Goal: Information Seeking & Learning: Learn about a topic

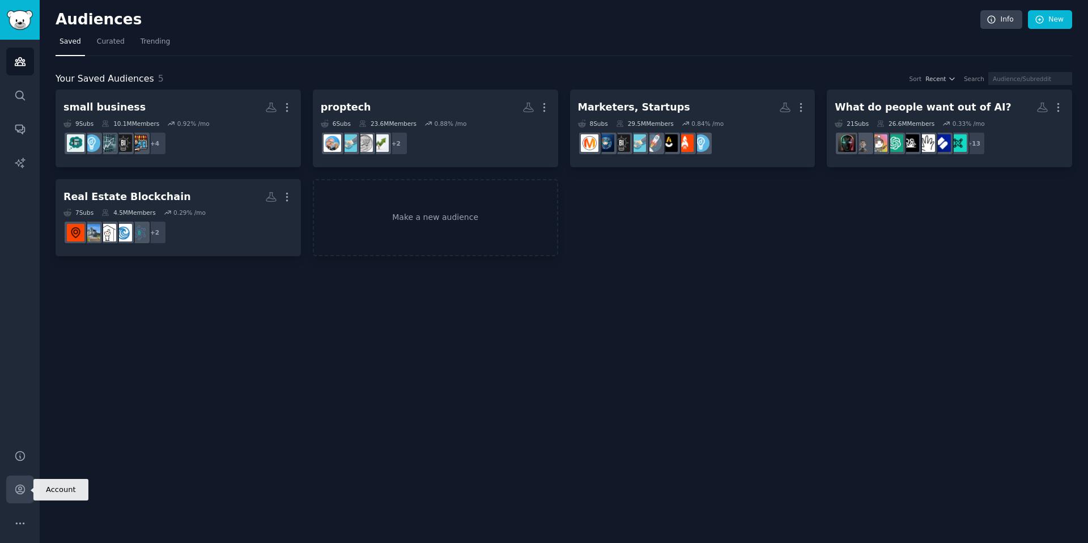
click at [18, 485] on icon "Sidebar" at bounding box center [20, 489] width 12 height 12
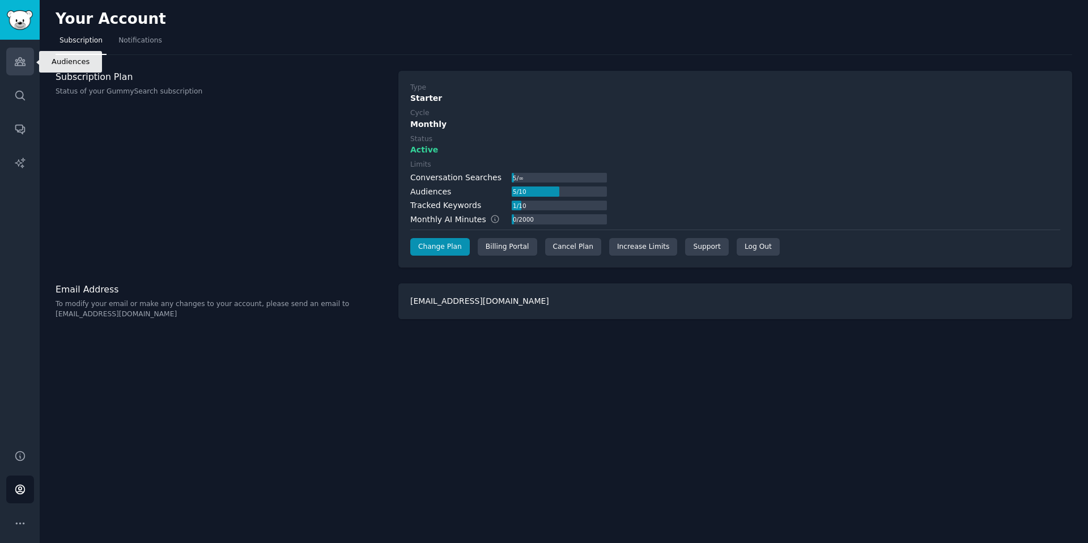
click at [20, 66] on icon "Sidebar" at bounding box center [20, 62] width 12 height 12
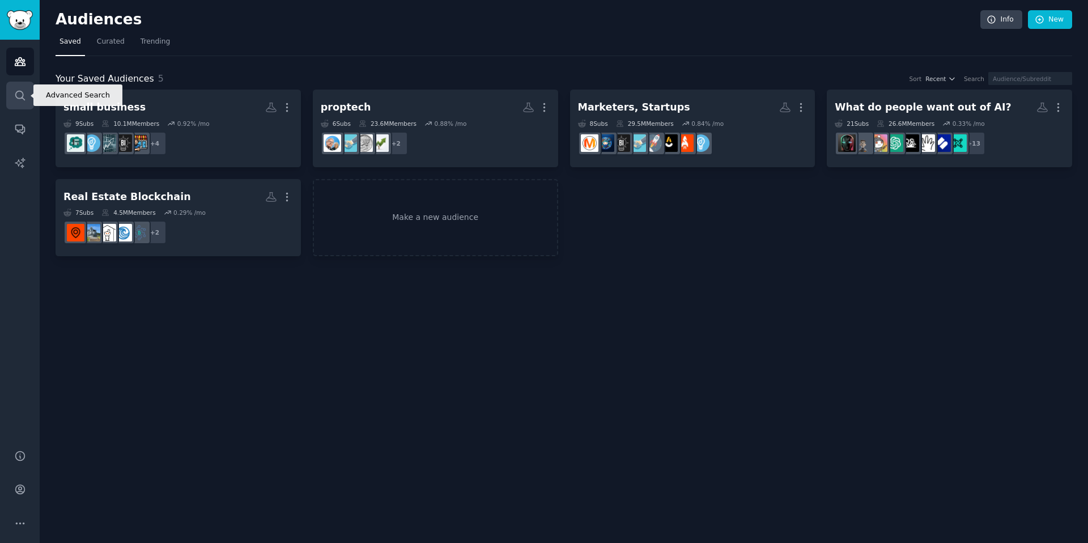
click at [19, 88] on link "Search" at bounding box center [20, 96] width 28 height 28
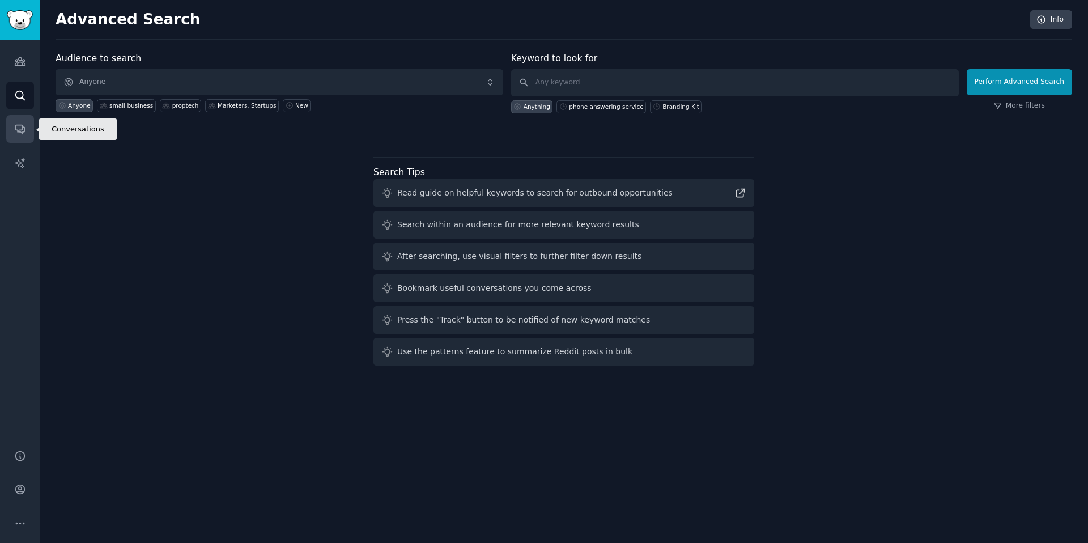
click at [22, 126] on icon "Sidebar" at bounding box center [20, 129] width 12 height 12
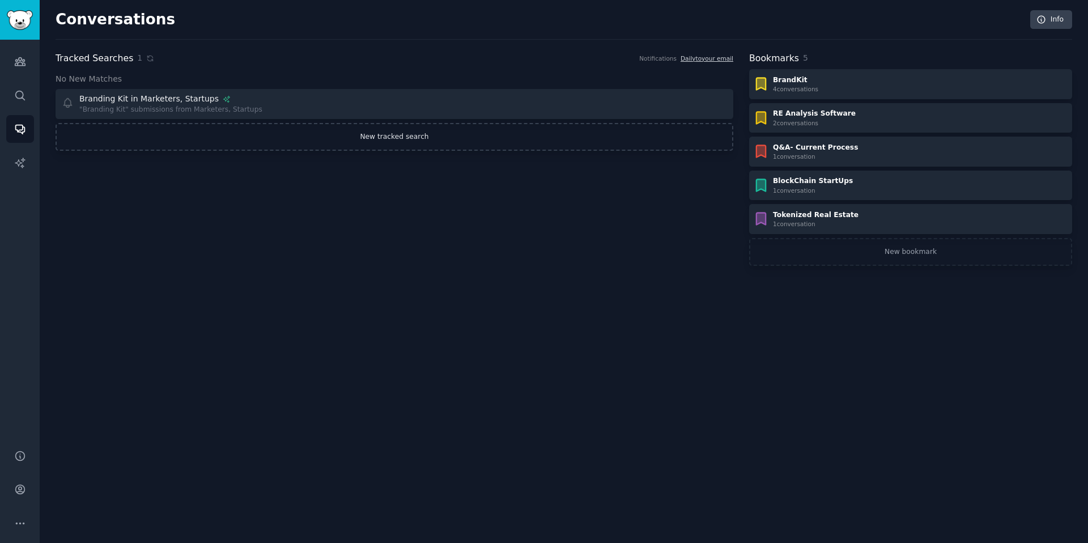
click at [378, 143] on link "New tracked search" at bounding box center [395, 137] width 678 height 28
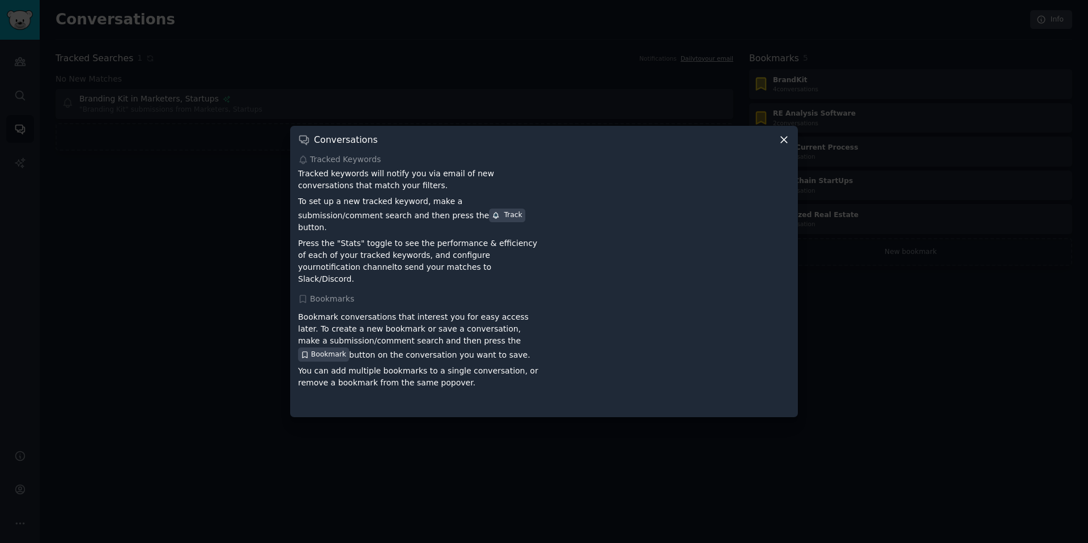
click at [250, 215] on div at bounding box center [544, 271] width 1088 height 543
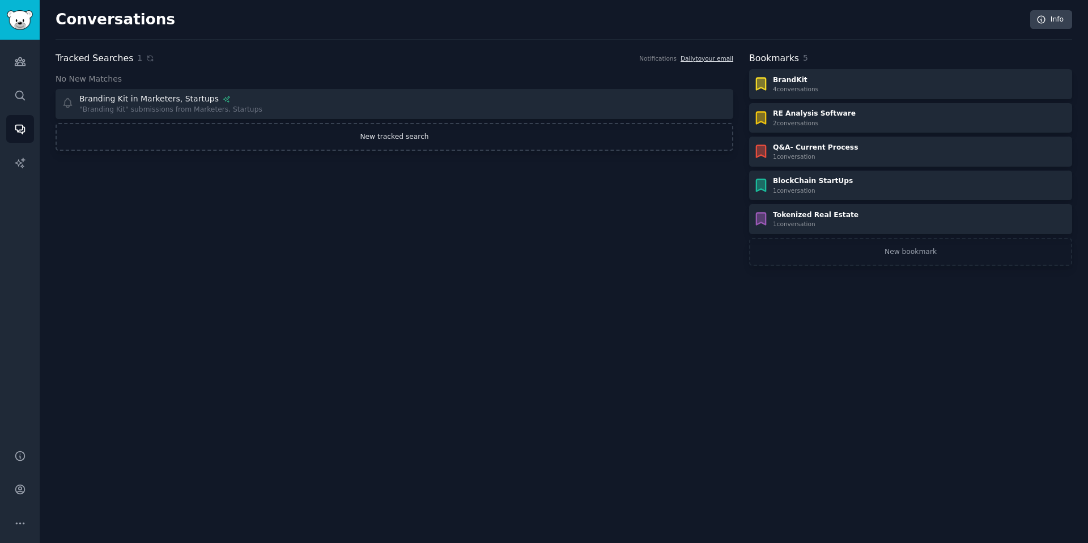
click at [413, 138] on link "New tracked search" at bounding box center [395, 137] width 678 height 28
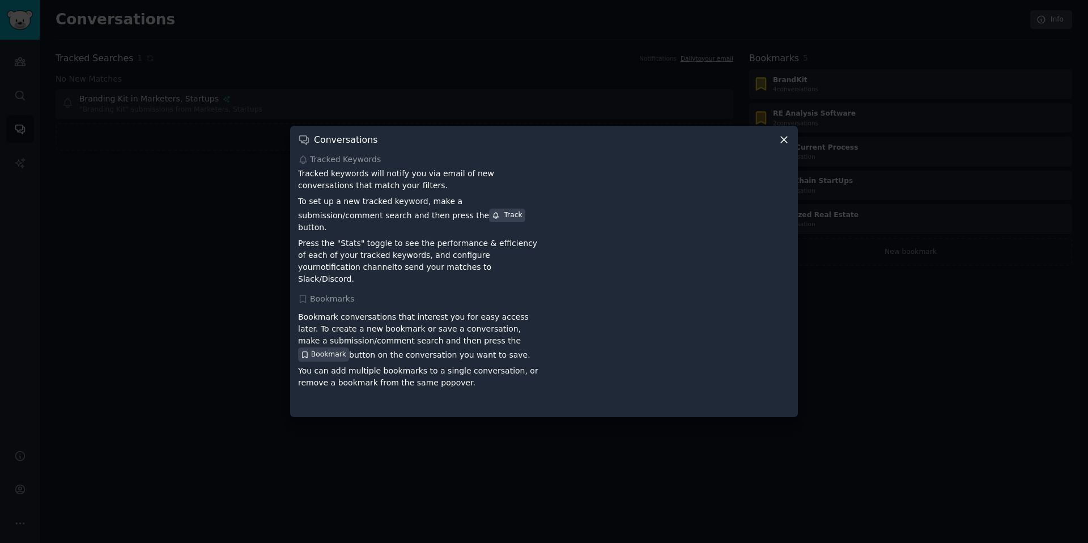
click at [362, 146] on h3 "Conversations" at bounding box center [345, 140] width 63 height 12
click at [175, 355] on div at bounding box center [544, 271] width 1088 height 543
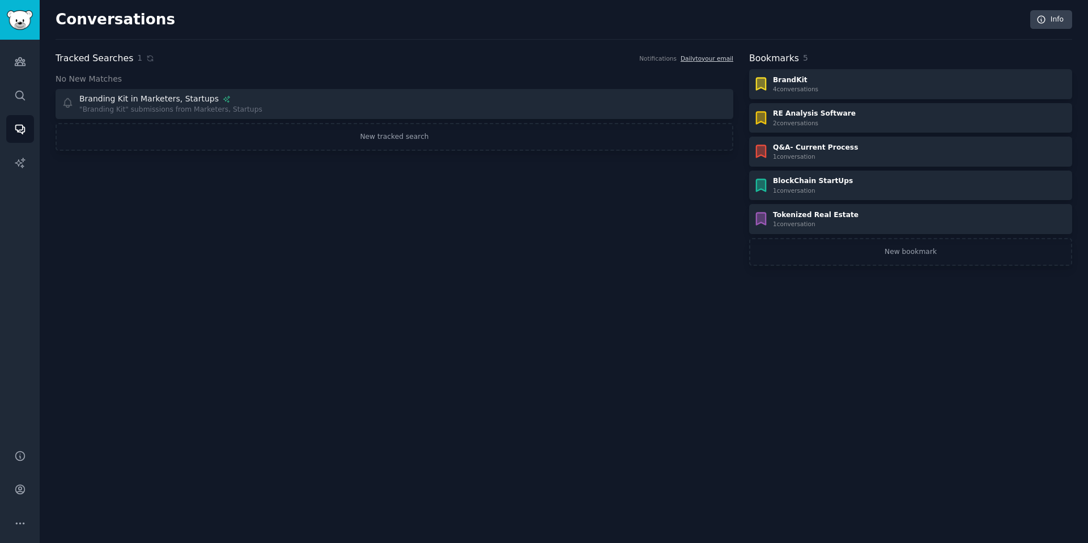
click at [182, 213] on div "Tracked Searches 1 Notifications Daily to your email No New Matches Include: br…" at bounding box center [395, 159] width 678 height 215
click at [465, 134] on link "New tracked search" at bounding box center [395, 137] width 678 height 28
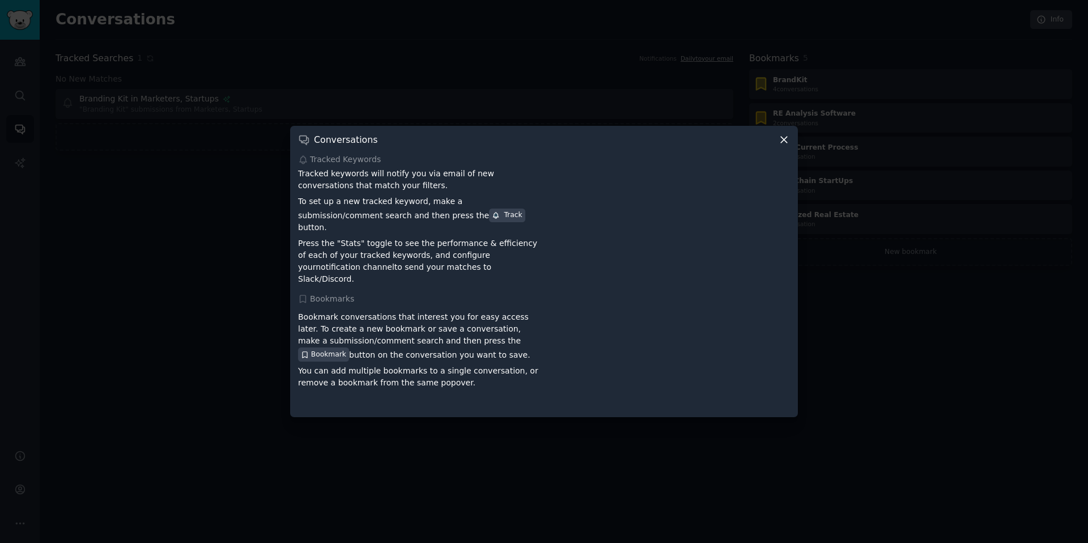
click at [397, 321] on p "Bookmark conversations that interest you for easy access later. To create a new…" at bounding box center [419, 336] width 242 height 50
click at [492, 218] on div "Track" at bounding box center [507, 215] width 30 height 10
click at [781, 146] on icon at bounding box center [784, 140] width 12 height 12
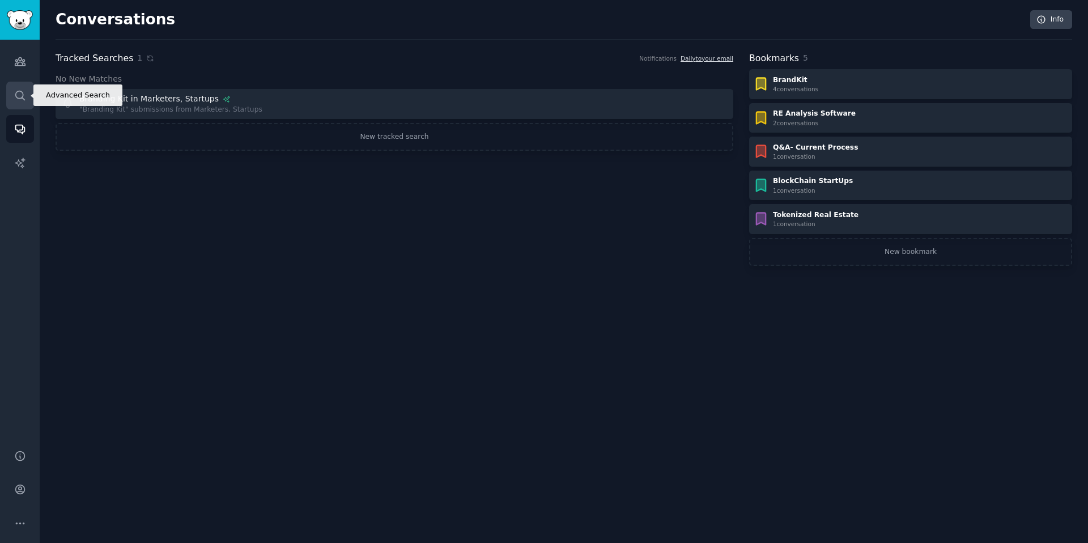
click at [23, 96] on icon "Sidebar" at bounding box center [19, 95] width 9 height 9
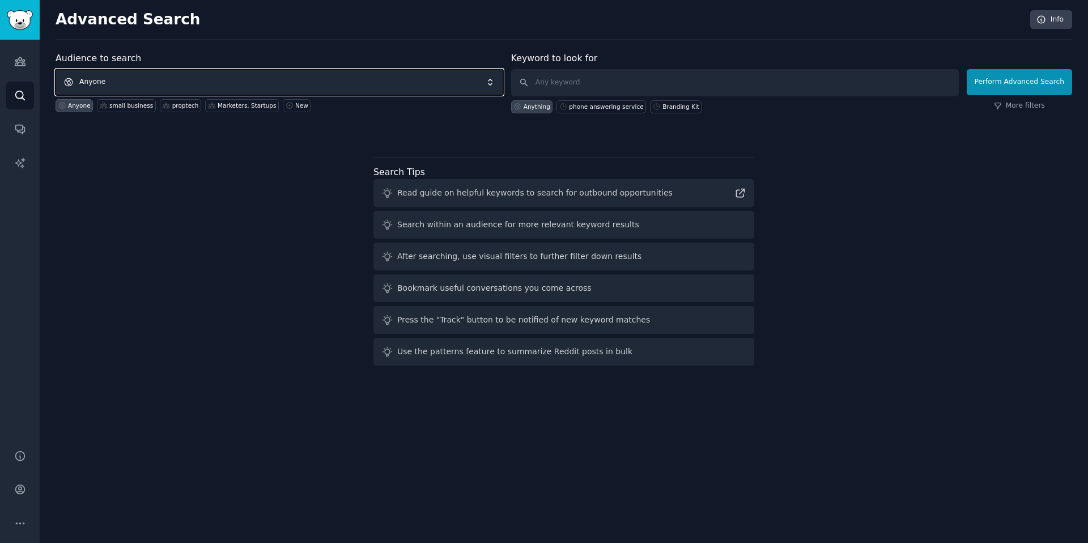
click at [261, 80] on span "Anyone" at bounding box center [280, 82] width 448 height 26
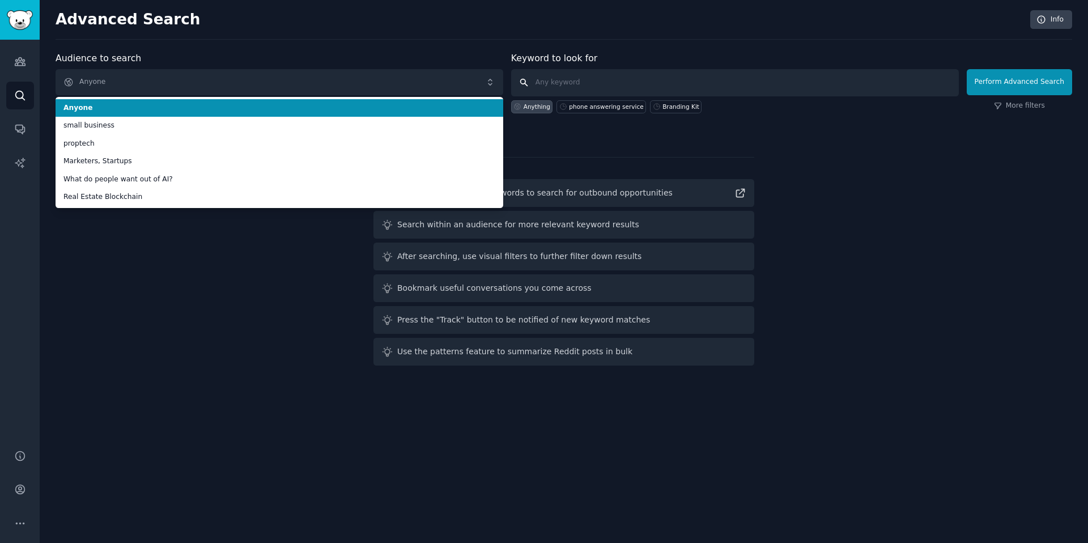
click at [552, 83] on input "text" at bounding box center [735, 82] width 448 height 27
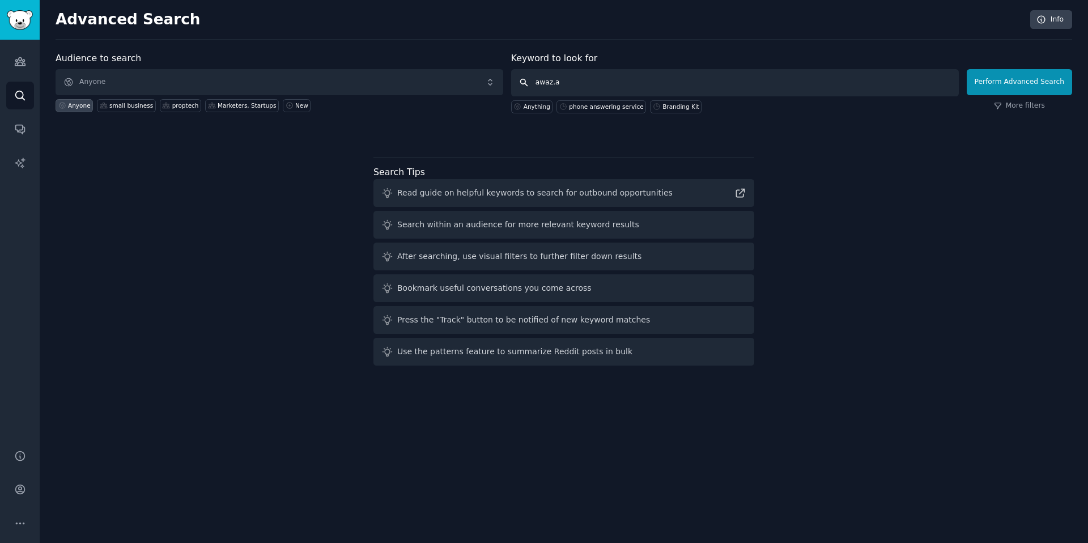
type input "[URL]"
click button "Perform Advanced Search" at bounding box center [1019, 82] width 105 height 26
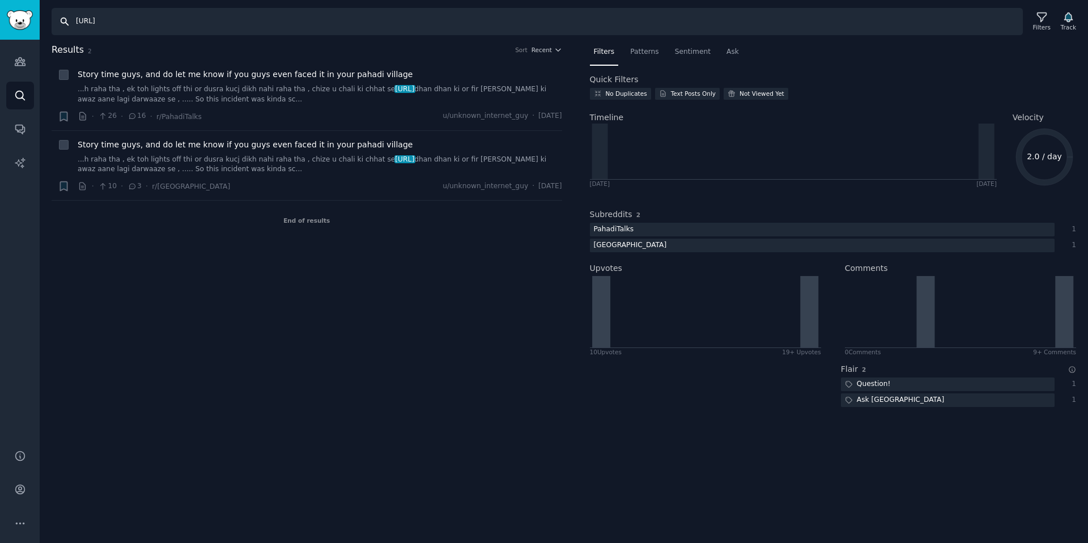
click at [286, 32] on input "[URL]" at bounding box center [537, 21] width 971 height 27
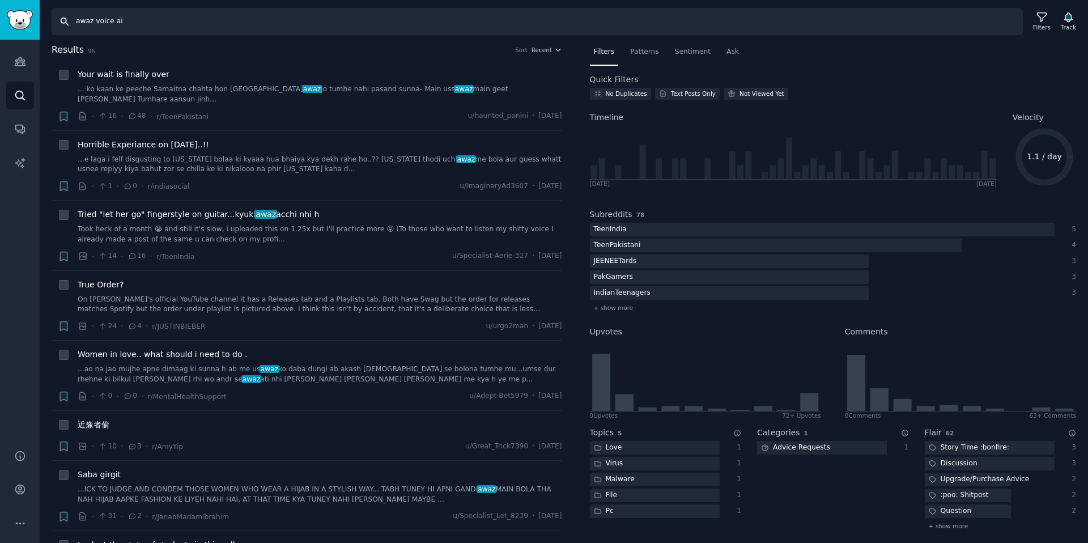
type input "awaz voice ai"
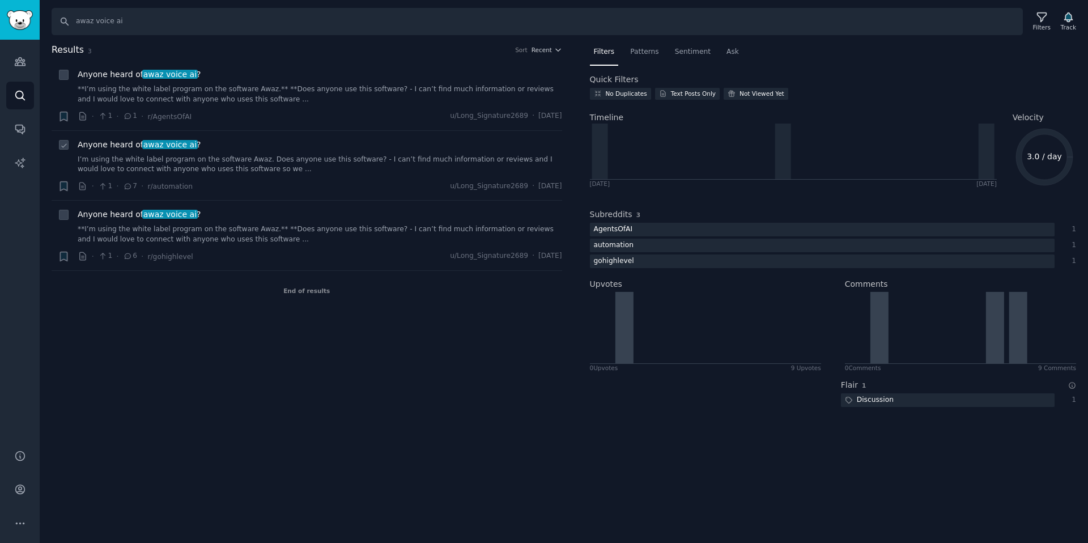
click at [219, 169] on link "I’m using the white label program on the software Awaz. Does anyone use this so…" at bounding box center [320, 165] width 484 height 20
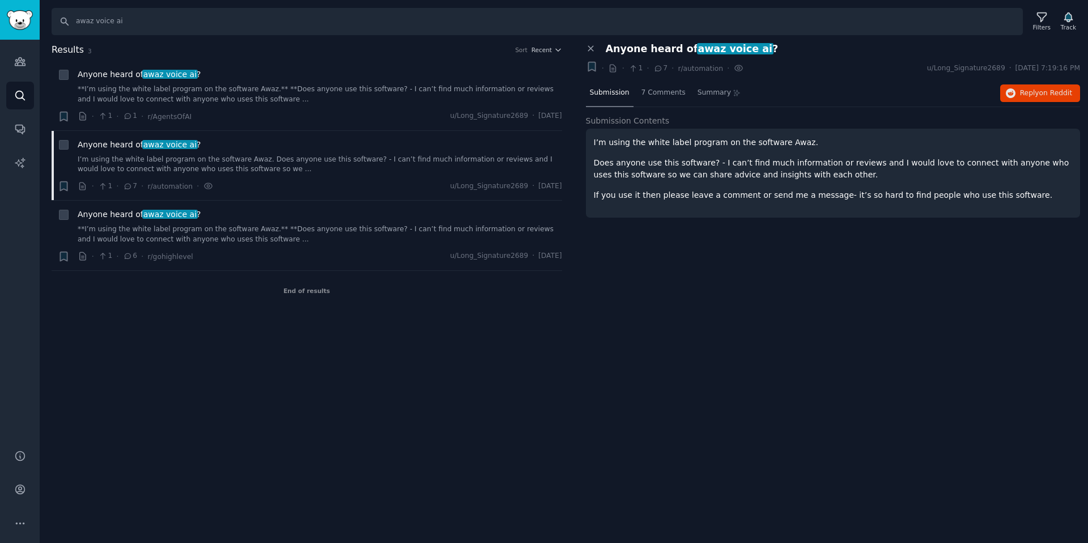
click at [673, 166] on p "Does anyone use this software? - I can’t find much information or reviews and I…" at bounding box center [833, 169] width 479 height 24
click at [668, 88] on span "7 Comments" at bounding box center [663, 93] width 44 height 10
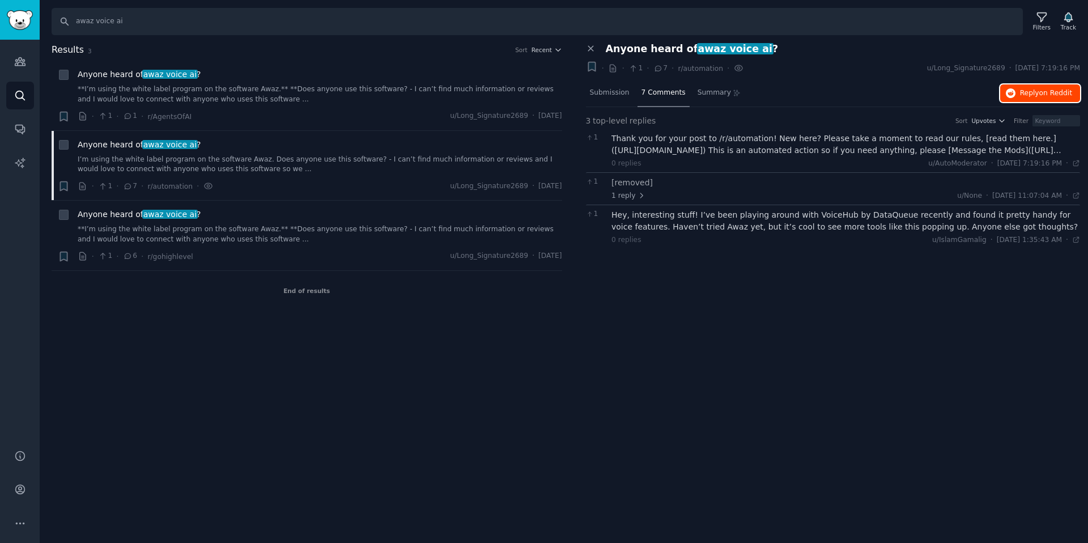
click at [1044, 91] on span "on Reddit" at bounding box center [1055, 93] width 33 height 8
click at [245, 209] on div "Anyone heard of awaz voice ai ?" at bounding box center [320, 215] width 484 height 12
click at [279, 96] on link "**I’m using the white label program on the software Awaz.** **Does anyone use t…" at bounding box center [320, 94] width 484 height 20
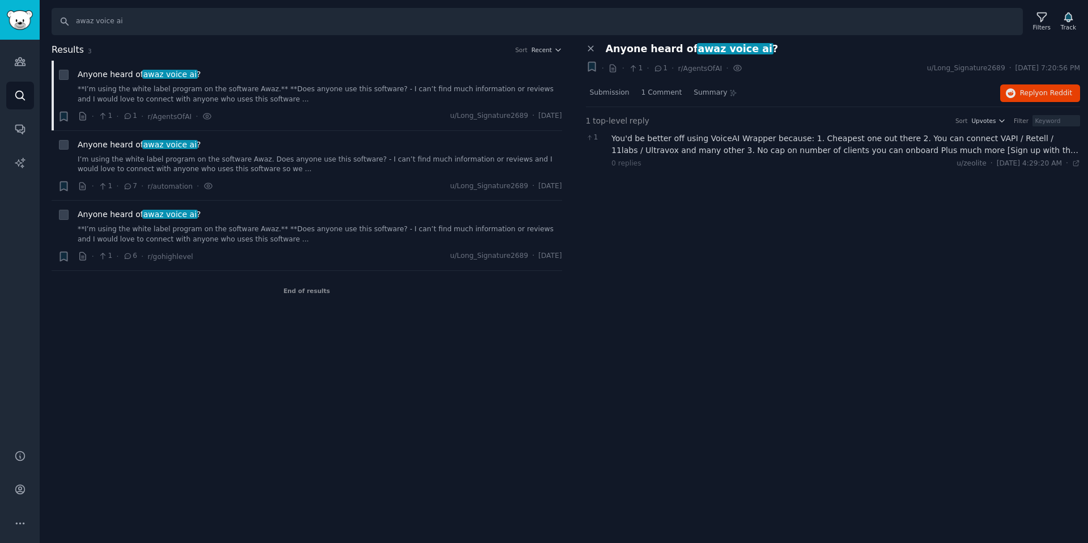
click at [759, 147] on div "You'd be better off using VoiceAI Wrapper because: 1. Cheapest one out there 2.…" at bounding box center [845, 145] width 469 height 24
